Goal: Task Accomplishment & Management: Complete application form

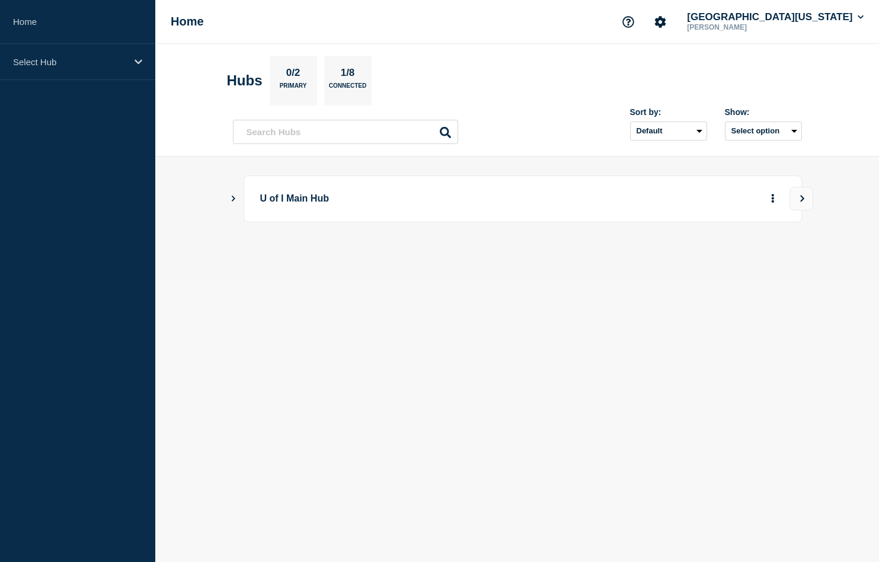
click at [232, 198] on icon "Show Connected Hubs" at bounding box center [233, 198] width 8 height 6
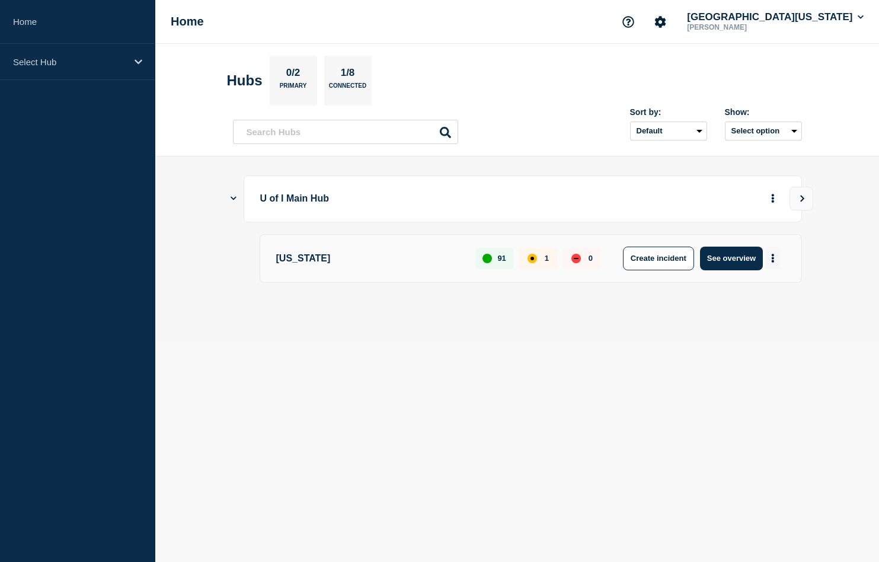
click at [772, 260] on icon "More actions" at bounding box center [773, 258] width 4 height 9
click at [768, 291] on button "Create maintenance" at bounding box center [768, 296] width 80 height 10
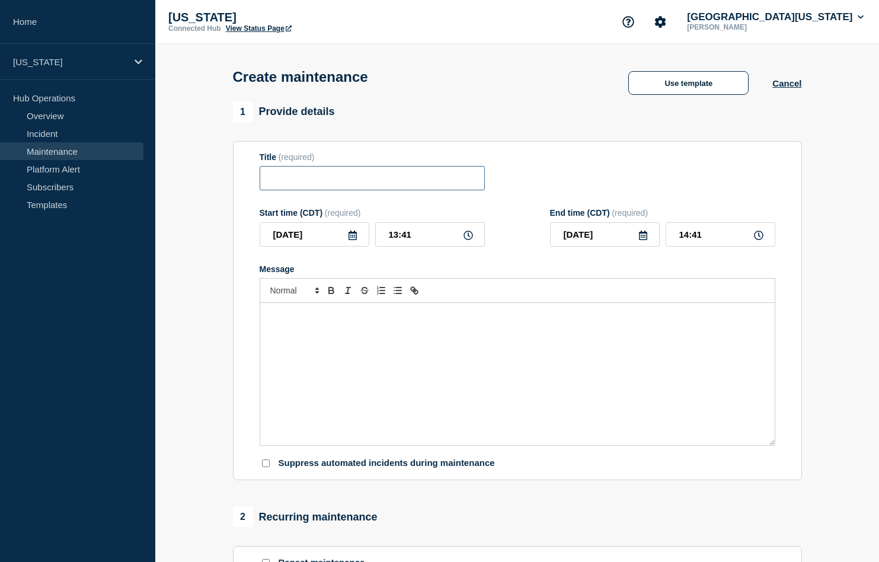
click at [379, 183] on input "Title" at bounding box center [372, 178] width 225 height 24
paste input "IP Address Management Maintenance"
type input "IP Address Management Maintenance"
click at [394, 340] on div "Message" at bounding box center [517, 374] width 515 height 142
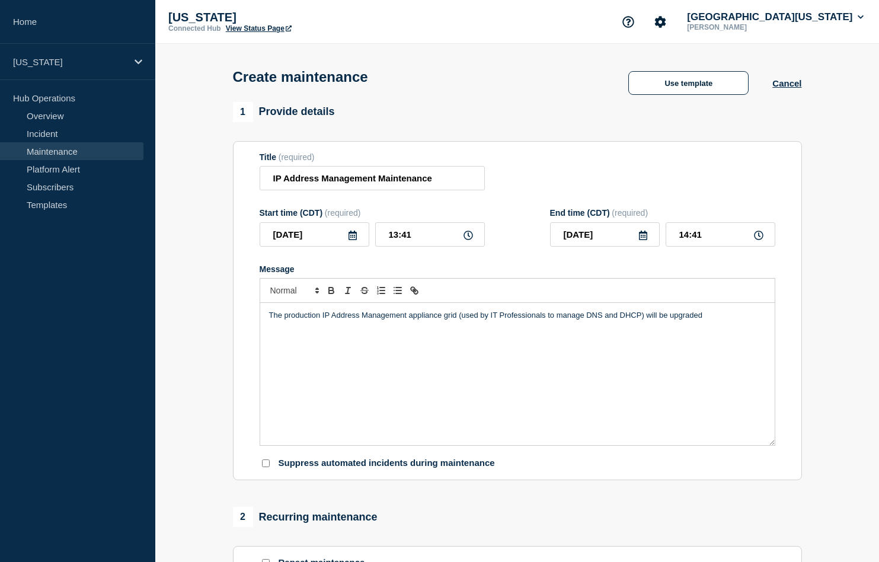
click at [737, 374] on div "The production IP Address Management appliance grid (used by IT Professionals t…" at bounding box center [517, 374] width 515 height 142
paste div "Message"
click at [703, 317] on p "The production IP Address Management appliance grid (used by IT Professionals t…" at bounding box center [517, 321] width 497 height 22
click at [703, 342] on div "The production IP Address Management appliance grid (used by IT Professionals t…" at bounding box center [517, 374] width 515 height 142
click at [357, 395] on div "The production IP Address Management appliance grid (used by IT Professionals t…" at bounding box center [517, 374] width 515 height 142
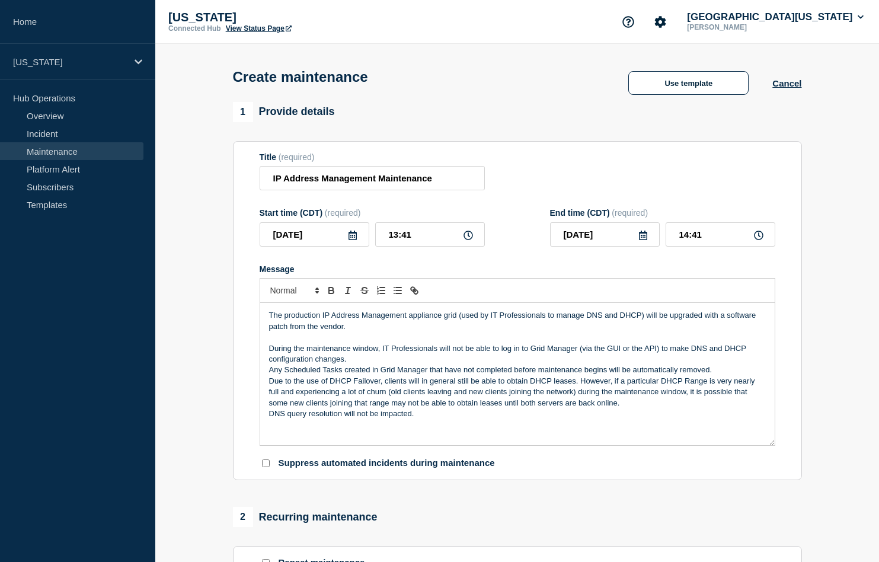
click at [382, 361] on p "During the maintenance window, IT Professionals will not be able to log in to G…" at bounding box center [517, 354] width 497 height 22
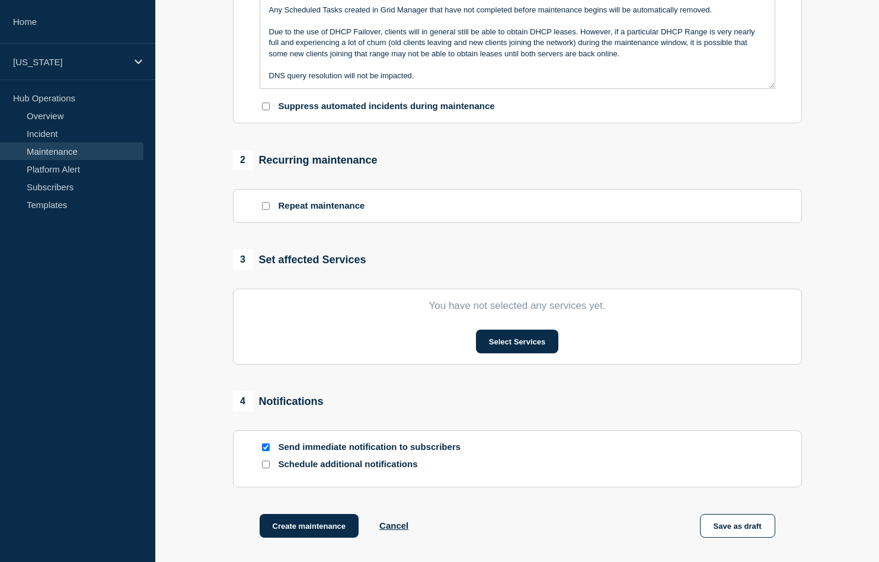
scroll to position [372, 0]
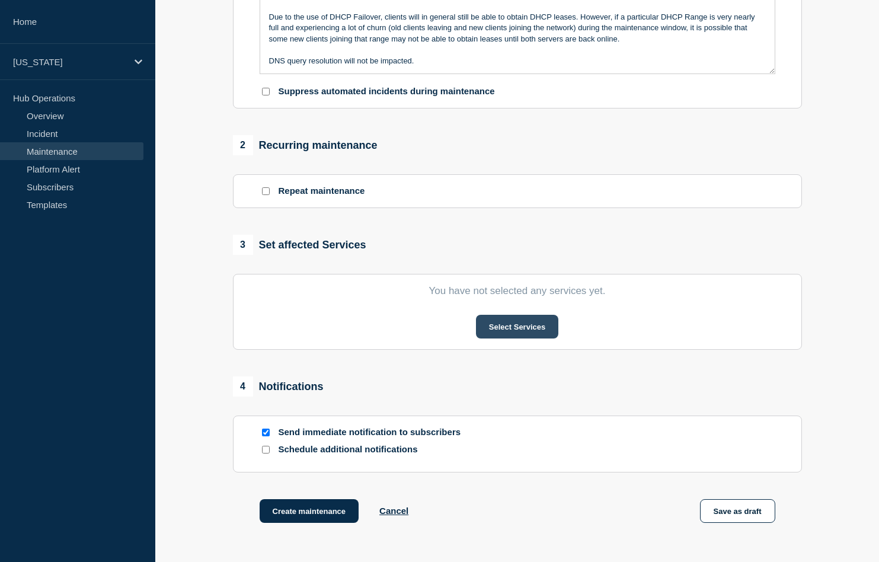
click at [499, 328] on button "Select Services" at bounding box center [517, 327] width 82 height 24
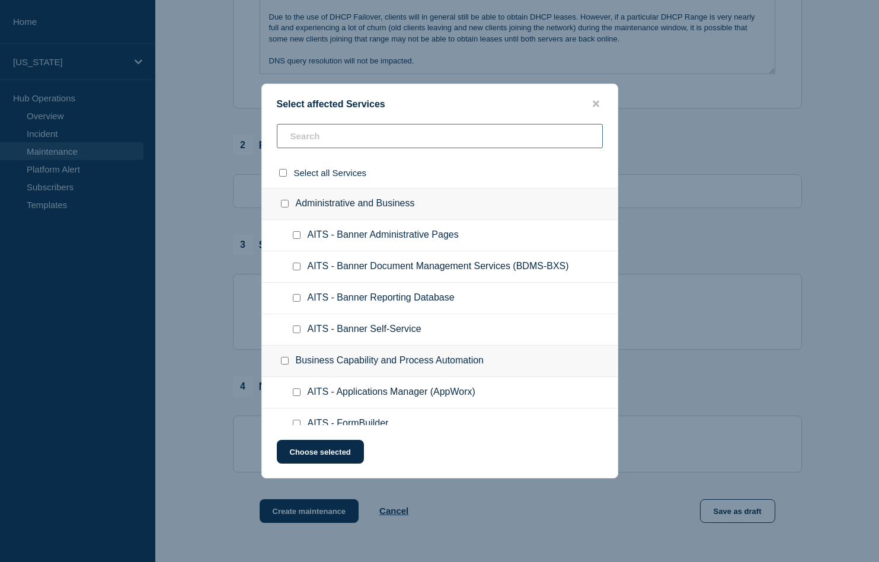
click at [387, 136] on input "text" at bounding box center [440, 136] width 326 height 24
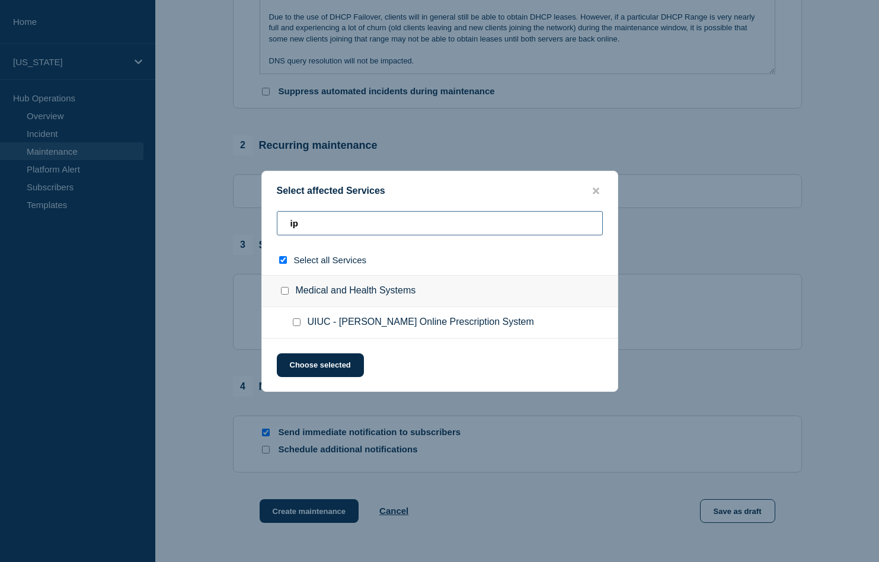
type input "ip"
checkbox input "true"
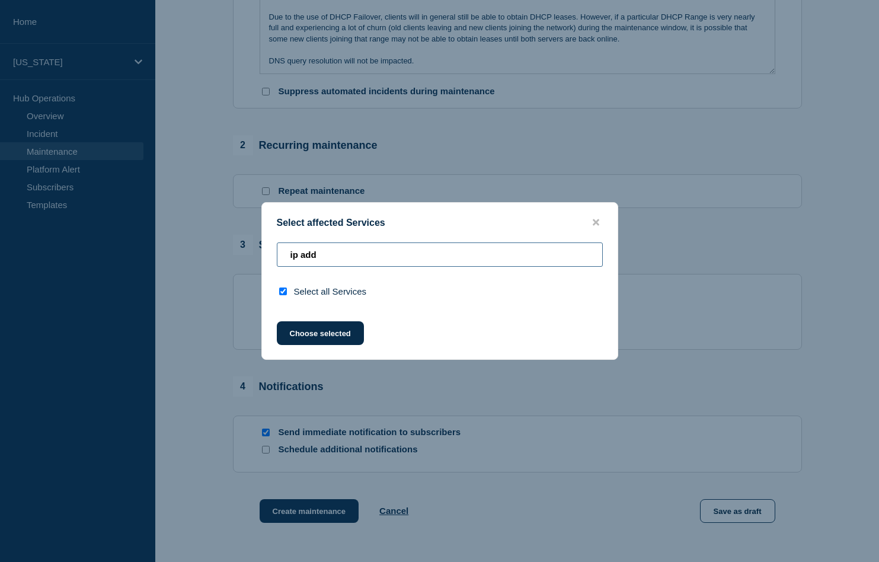
click at [303, 250] on input "ip add" at bounding box center [440, 254] width 326 height 24
type input "t"
checkbox input "false"
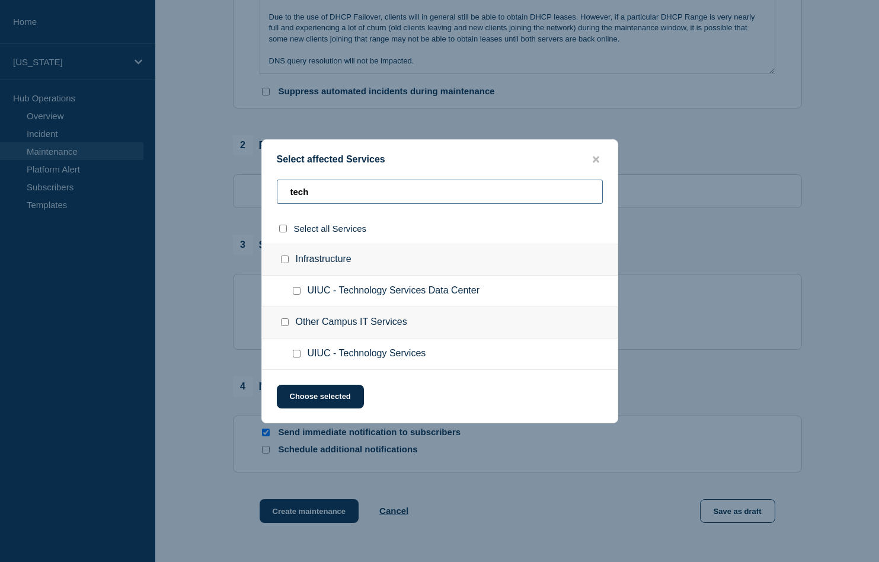
type input "tech"
click at [299, 360] on div at bounding box center [299, 354] width 17 height 12
click at [299, 358] on input "UIUC - Technology Services checkbox" at bounding box center [297, 354] width 8 height 8
checkbox input "true"
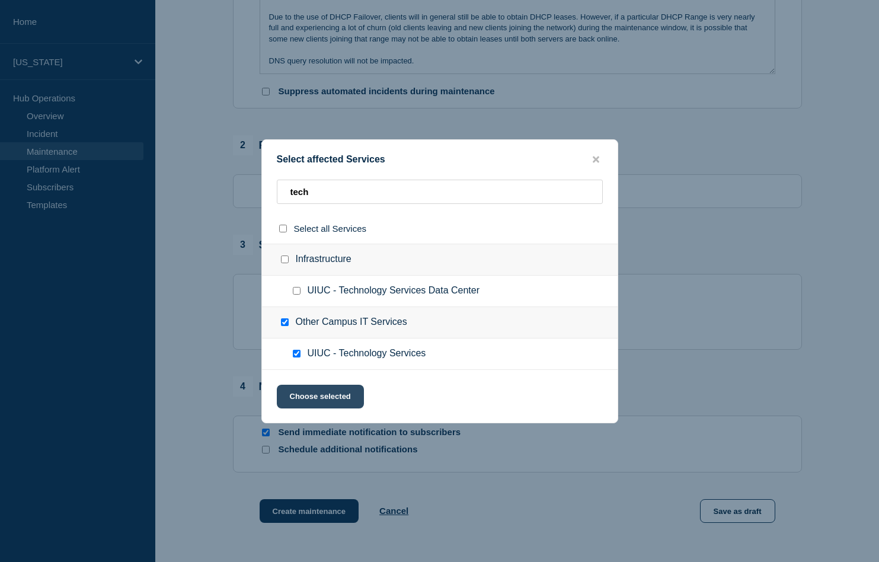
click at [329, 401] on button "Choose selected" at bounding box center [320, 397] width 87 height 24
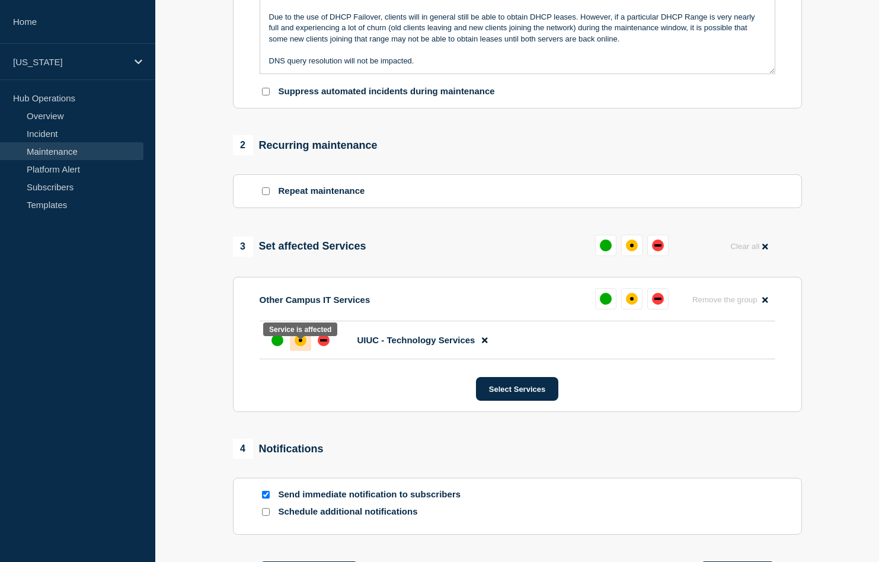
click at [300, 346] on div "affected" at bounding box center [301, 340] width 12 height 12
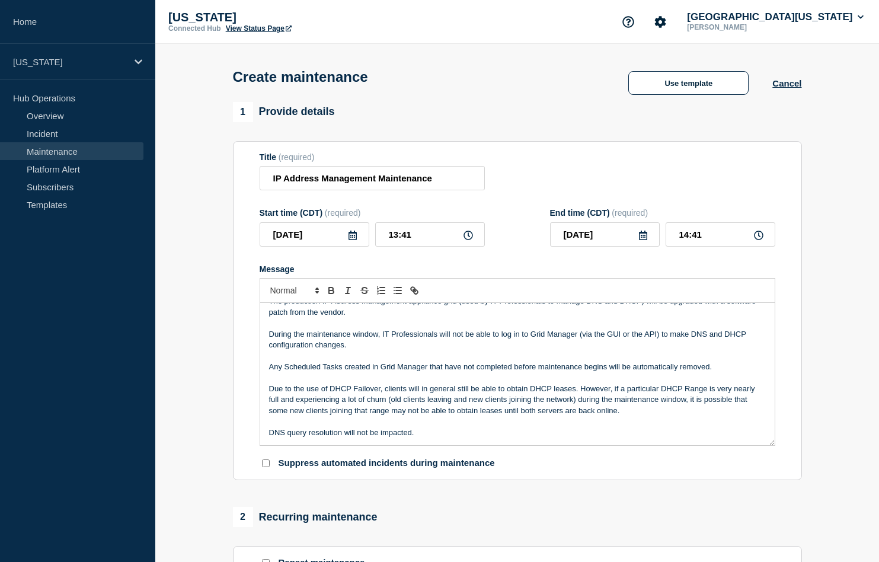
scroll to position [0, 0]
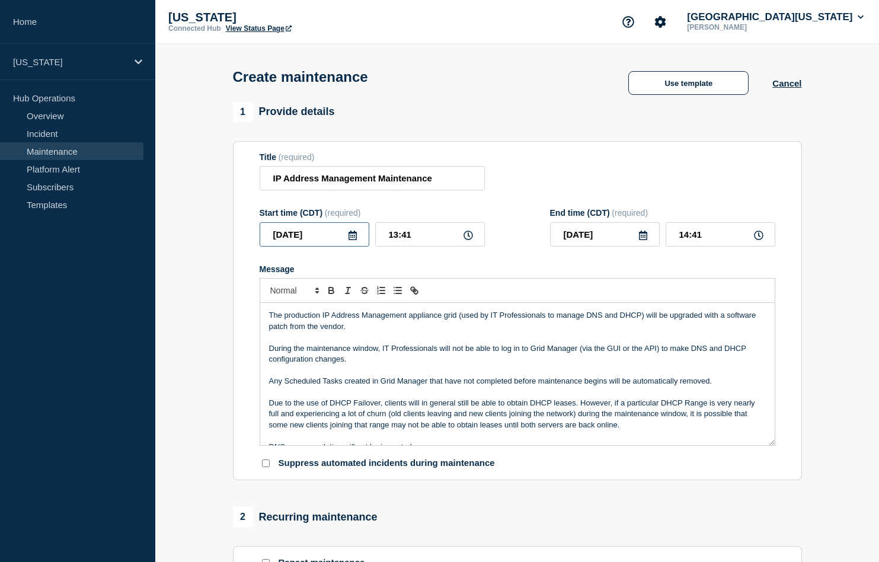
click at [321, 236] on input "2025-08-19" at bounding box center [315, 234] width 110 height 24
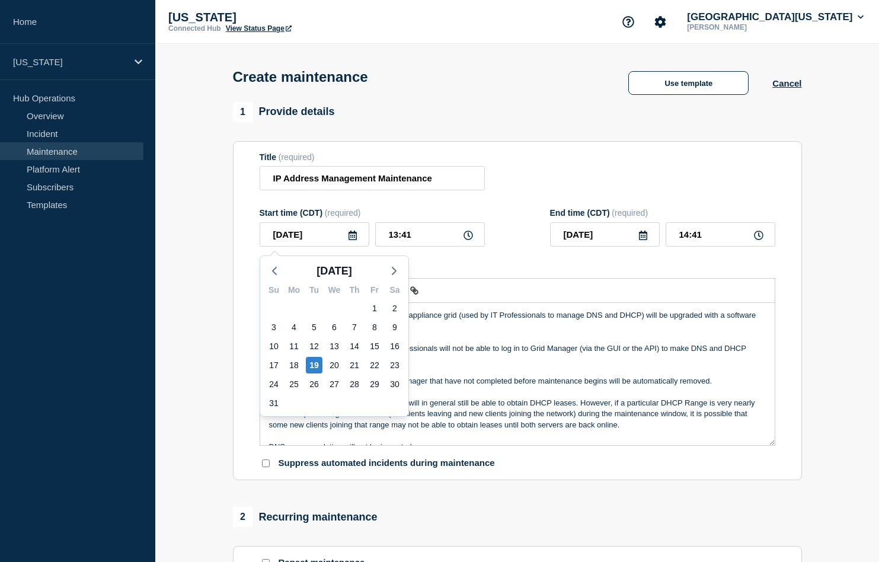
click at [353, 238] on icon at bounding box center [353, 235] width 8 height 9
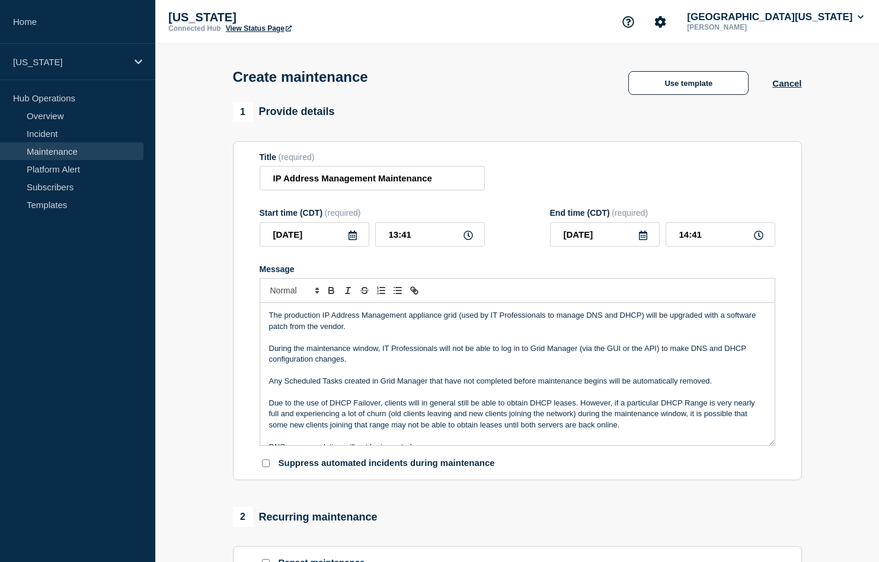
click at [353, 238] on icon at bounding box center [353, 235] width 8 height 9
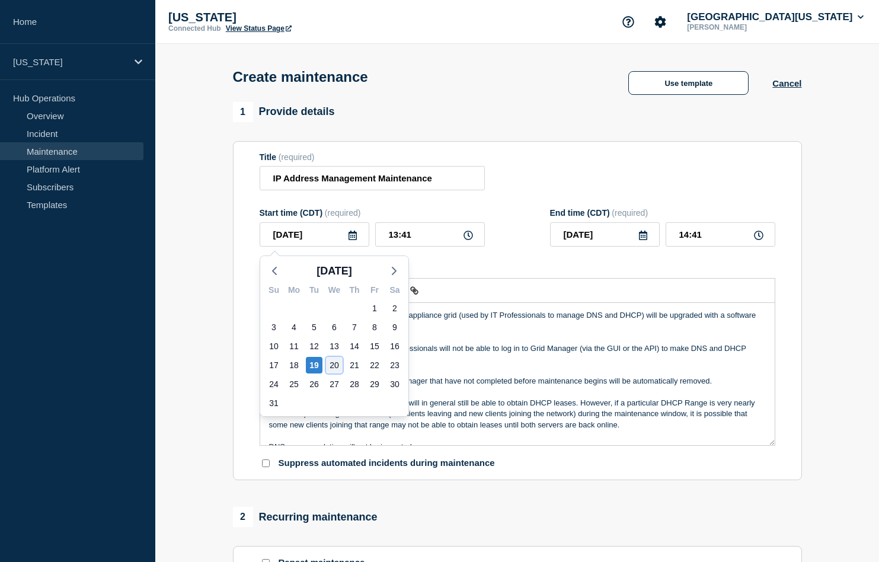
click at [332, 366] on div "20" at bounding box center [334, 365] width 17 height 17
type input "2025-08-20"
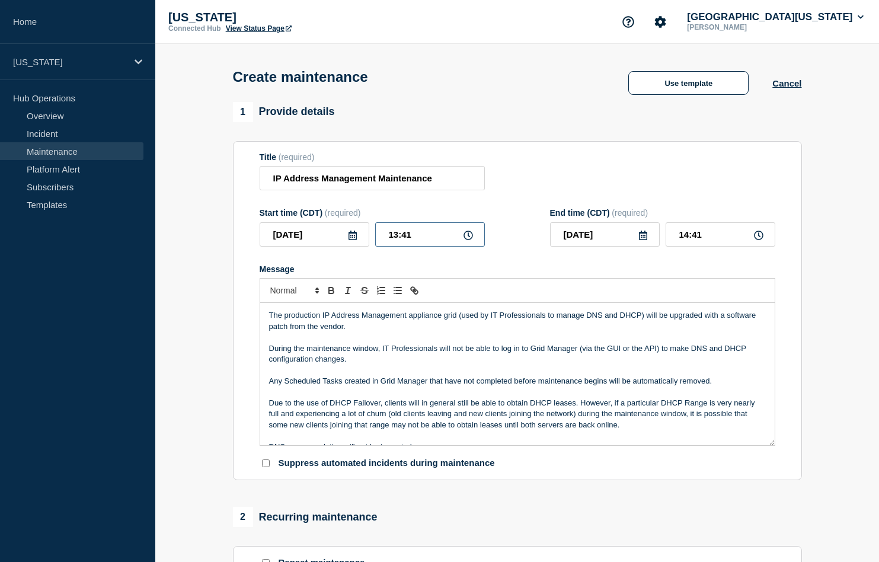
click at [461, 240] on input "13:41" at bounding box center [430, 234] width 110 height 24
click at [466, 240] on icon at bounding box center [468, 235] width 9 height 9
click at [467, 240] on icon at bounding box center [468, 235] width 9 height 9
click at [429, 238] on input "13:41" at bounding box center [430, 234] width 110 height 24
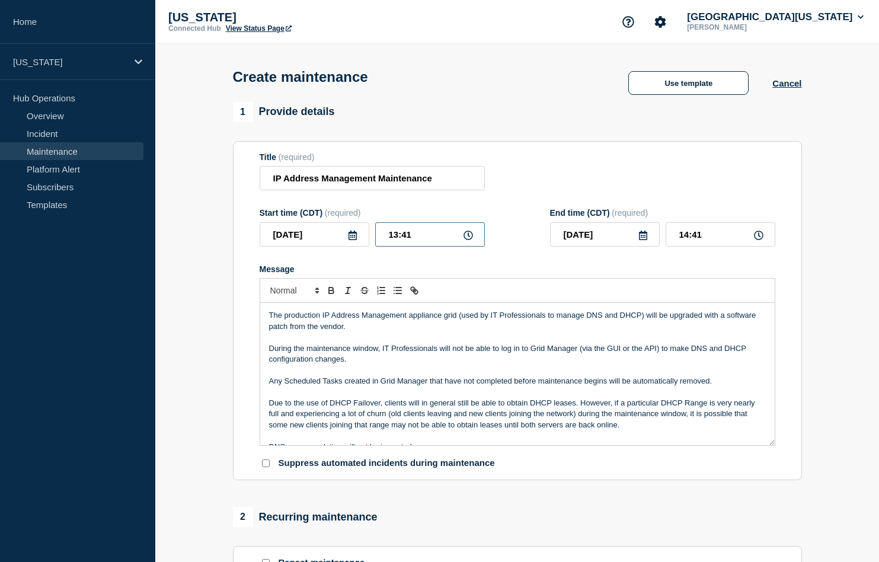
click at [429, 238] on input "13:41" at bounding box center [430, 234] width 110 height 24
type input "05:00"
click at [693, 237] on input "06:00" at bounding box center [721, 234] width 110 height 24
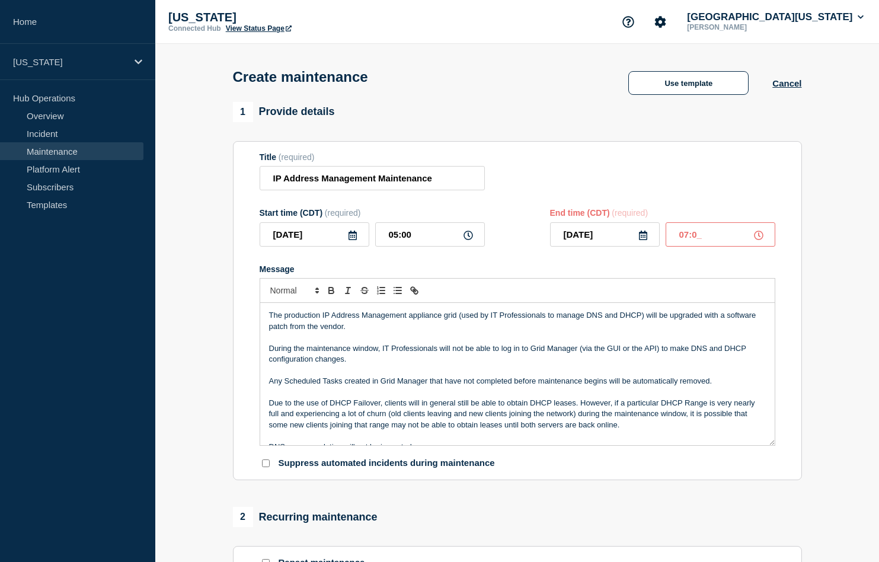
type input "07:00"
click at [631, 338] on p "Message" at bounding box center [517, 337] width 497 height 11
drag, startPoint x: 704, startPoint y: 317, endPoint x: 709, endPoint y: 327, distance: 10.6
click at [709, 327] on p "The production IP Address Management appliance grid (used by IT Professionals t…" at bounding box center [517, 321] width 497 height 22
click at [363, 329] on p "The production IP Address Management appliance grid (used by IT Professionals t…" at bounding box center [517, 321] width 497 height 22
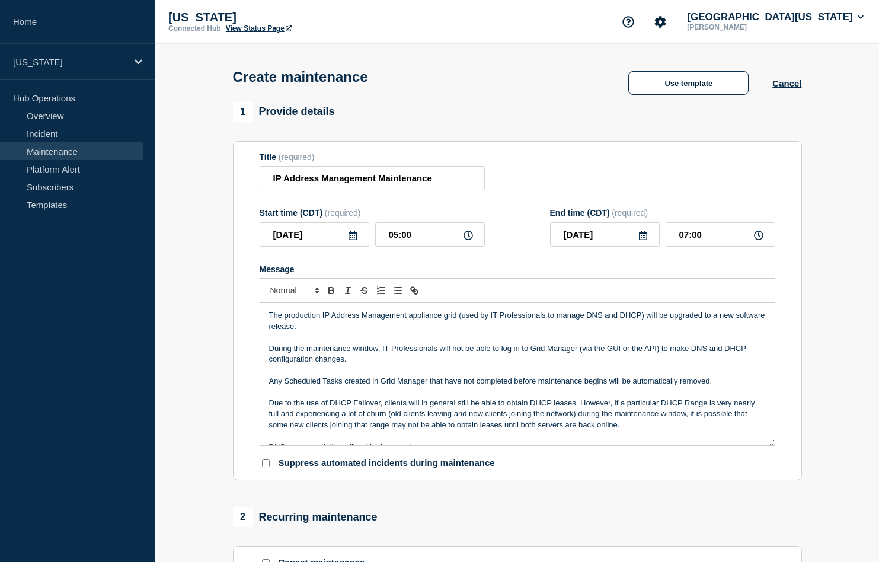
click at [270, 331] on p "The production IP Address Management appliance grid (used by IT Professionals t…" at bounding box center [517, 321] width 497 height 22
click at [423, 330] on p "The production IP Address Management appliance grid (used by IT Professionals t…" at bounding box center [517, 321] width 497 height 22
click at [419, 342] on p "Message" at bounding box center [517, 337] width 497 height 11
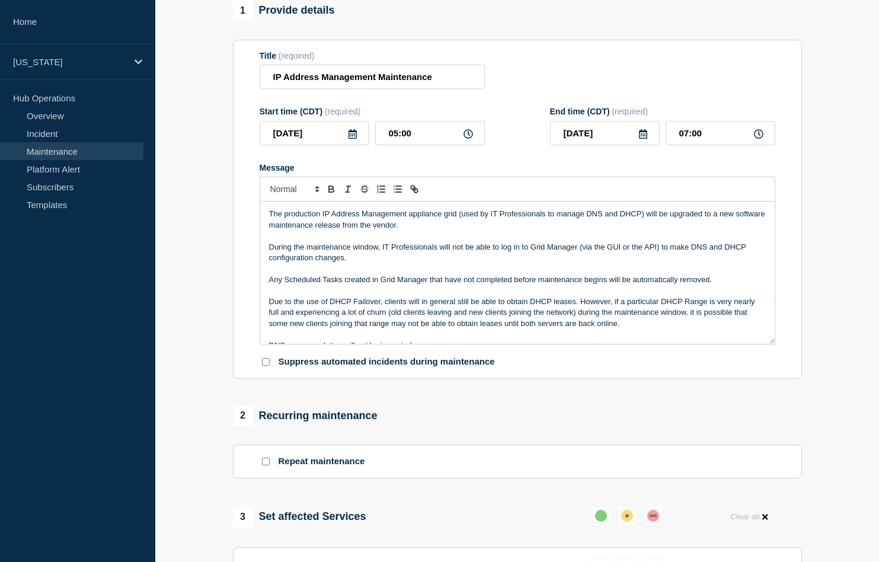
scroll to position [68, 0]
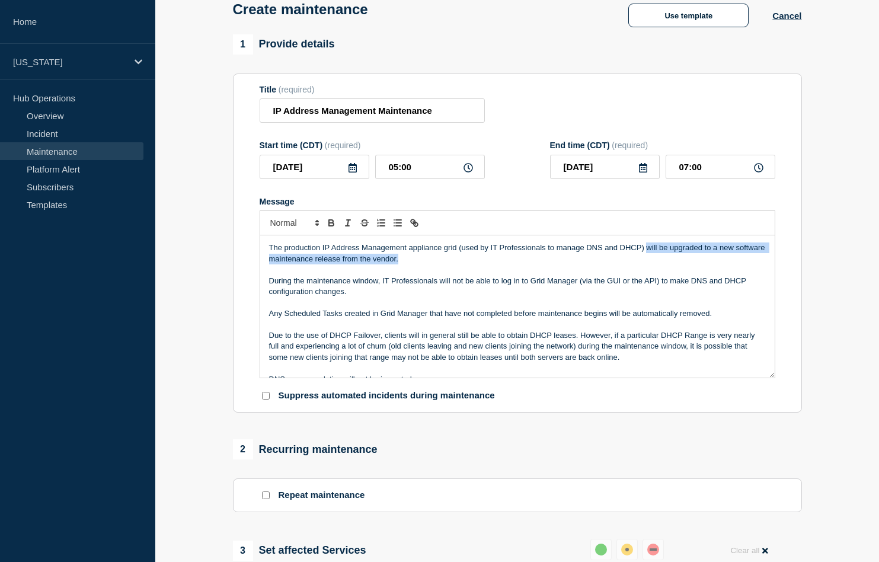
drag, startPoint x: 725, startPoint y: 259, endPoint x: 648, endPoint y: 252, distance: 77.4
click at [648, 252] on p "The production IP Address Management appliance grid (used by IT Professionals t…" at bounding box center [517, 253] width 497 height 22
copy p "will be upgraded to a new software maintenance release from the vendor."
click at [649, 263] on p "The production IP Address Management appliance grid (used by IT Professionals t…" at bounding box center [517, 253] width 497 height 22
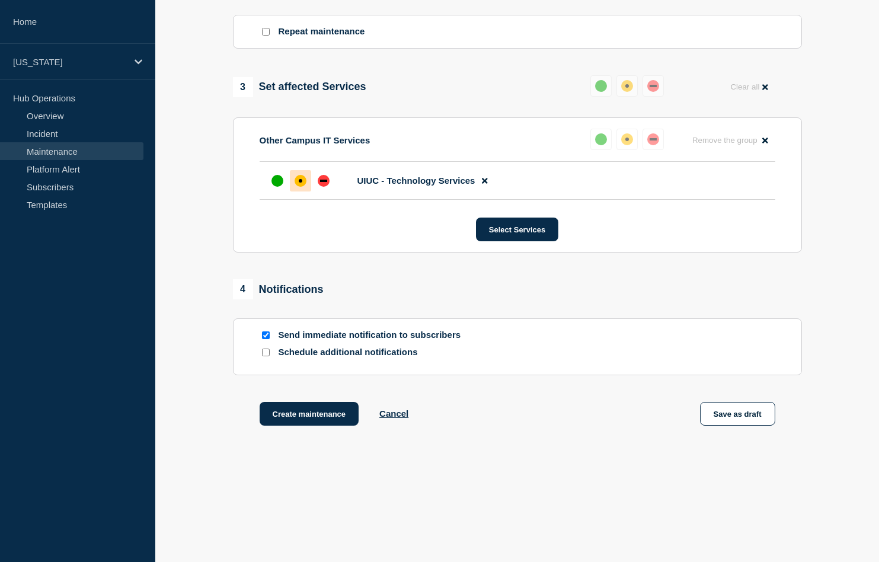
scroll to position [543, 0]
click at [308, 416] on button "Create maintenance" at bounding box center [310, 414] width 100 height 24
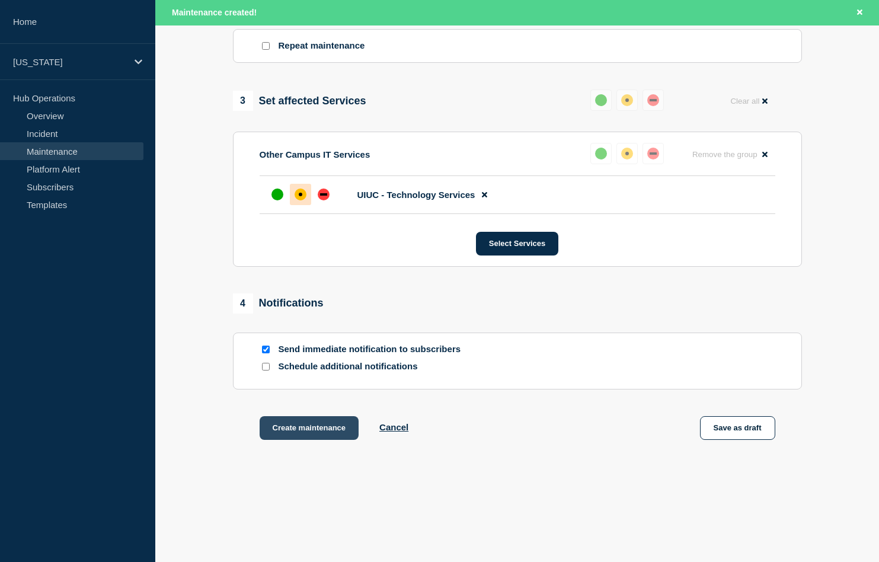
scroll to position [567, 0]
